Goal: Check status: Check status

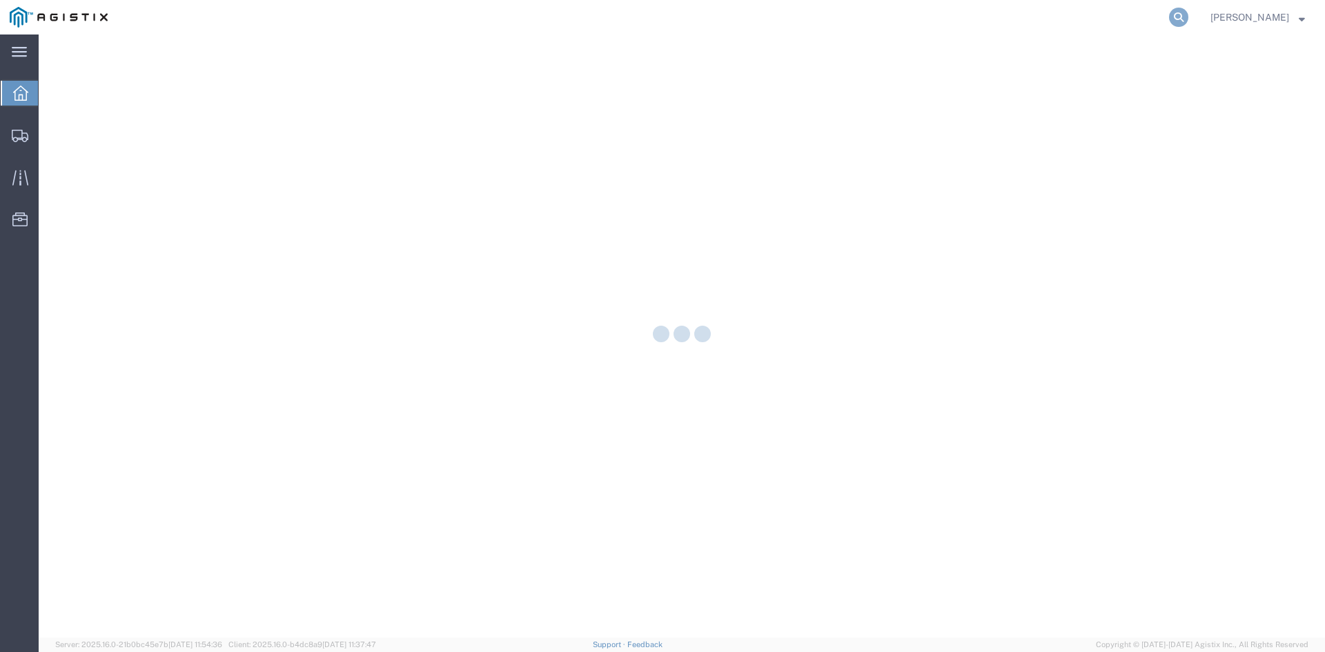
click at [1187, 19] on icon at bounding box center [1178, 17] width 19 height 19
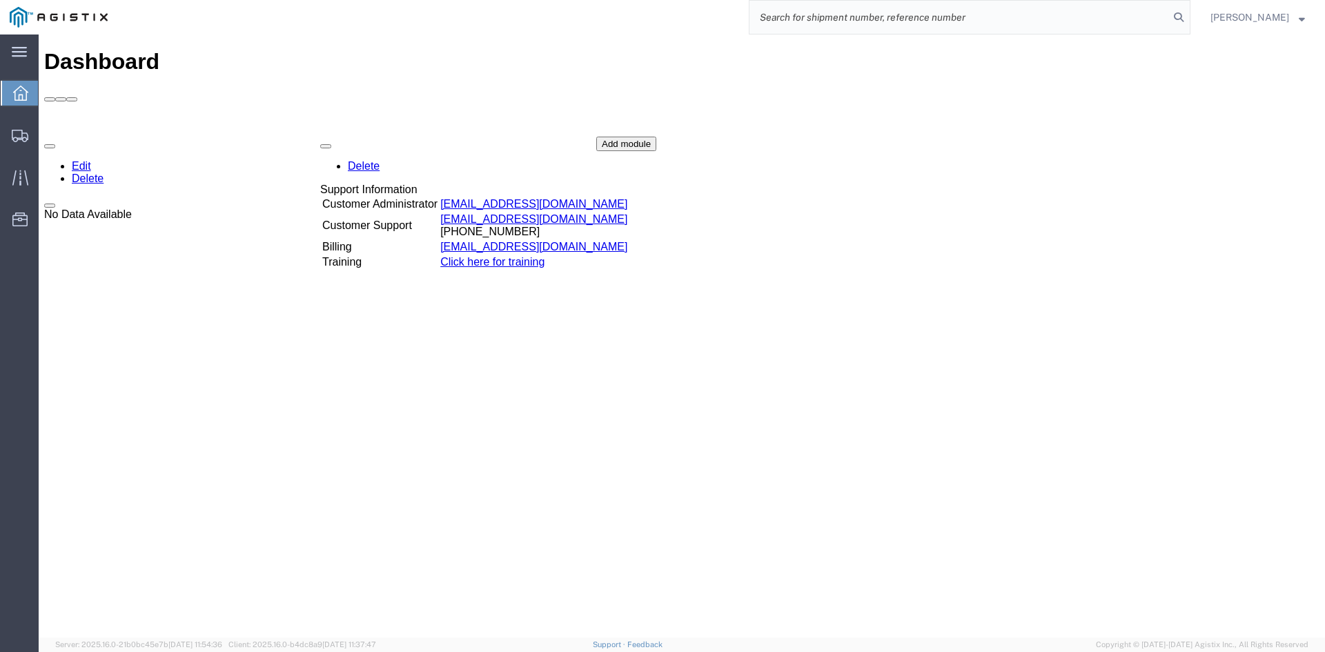
paste input "56489632"
type input "56489632"
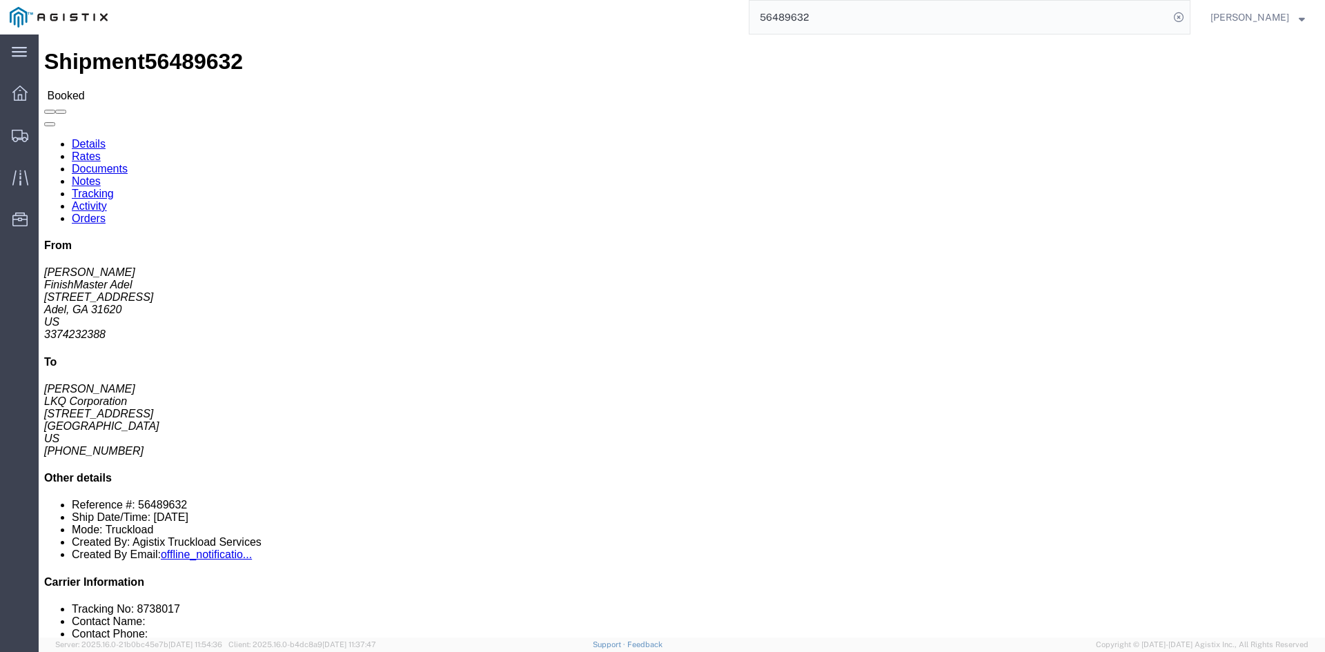
click button "button"
click link "Notes"
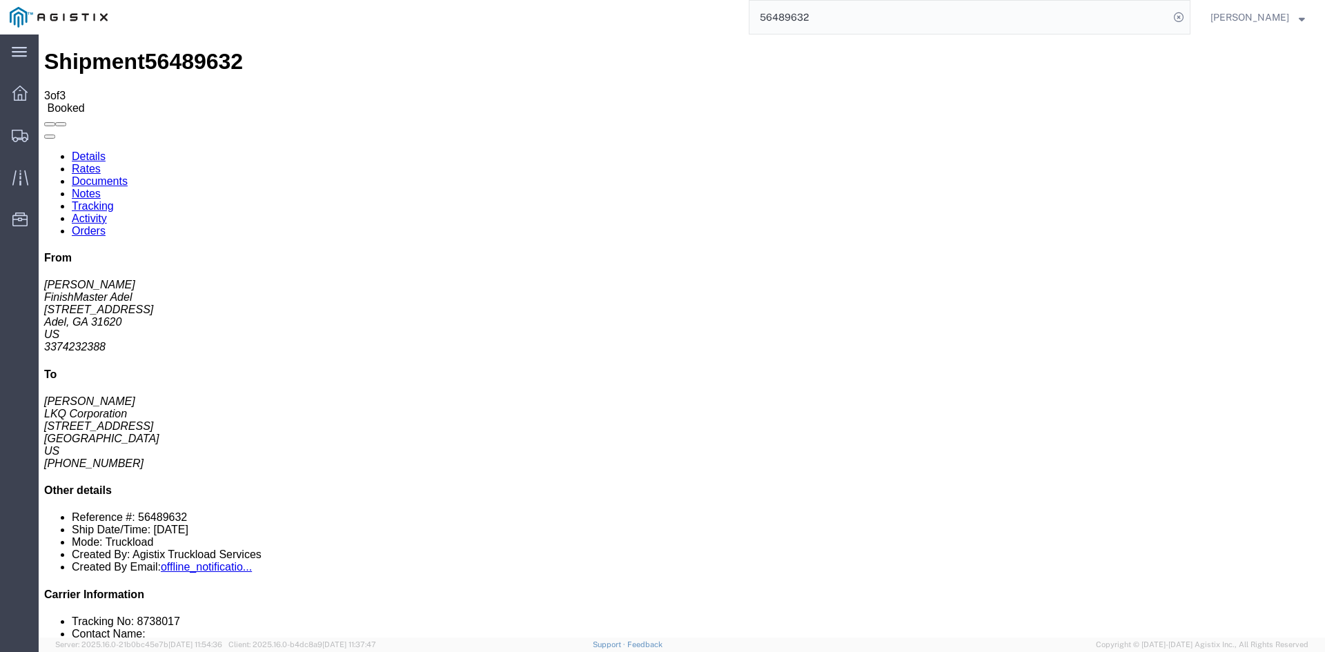
click at [88, 150] on link "Details" at bounding box center [89, 156] width 34 height 12
